Goal: Task Accomplishment & Management: Use online tool/utility

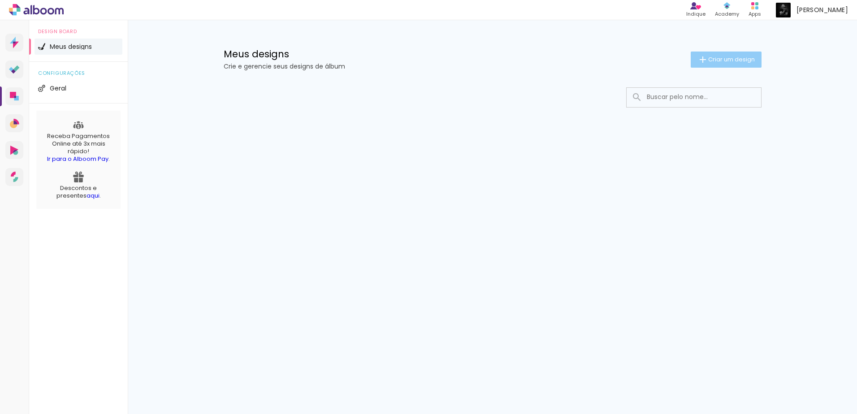
click at [737, 57] on span "Criar um design" at bounding box center [731, 59] width 47 height 6
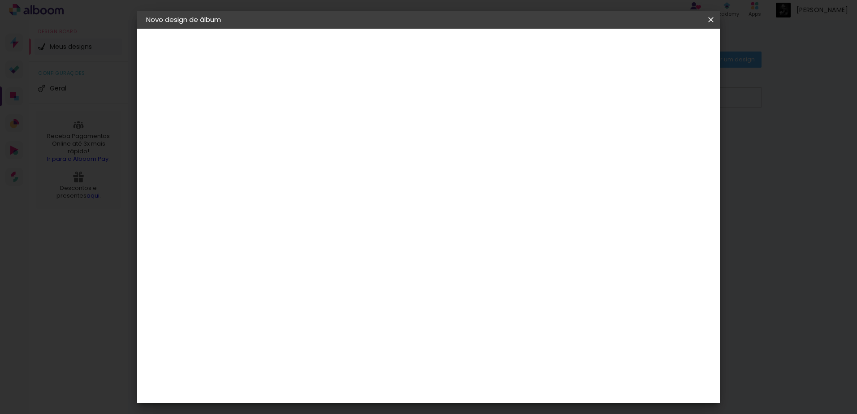
click at [293, 120] on input at bounding box center [293, 120] width 0 height 14
type input "Teste"
type paper-input "Teste"
click at [0, 0] on slot "Avançar" at bounding box center [0, 0] width 0 height 0
click at [708, 16] on iron-icon at bounding box center [710, 19] width 11 height 9
